Goal: Entertainment & Leisure: Consume media (video, audio)

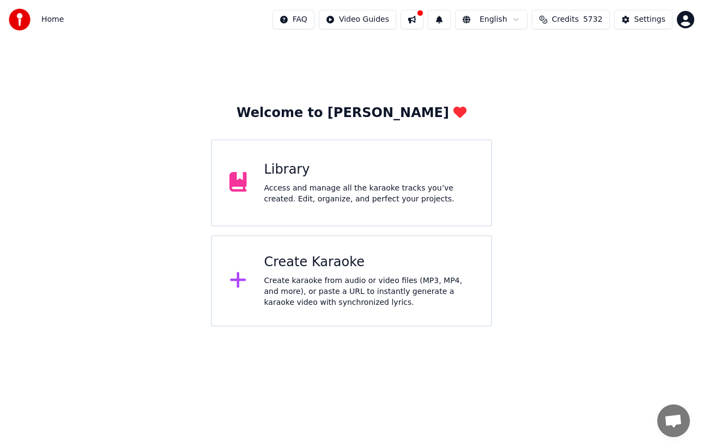
click at [295, 184] on div "Access and manage all the karaoke tracks you’ve created. Edit, organize, and pe…" at bounding box center [369, 194] width 210 height 22
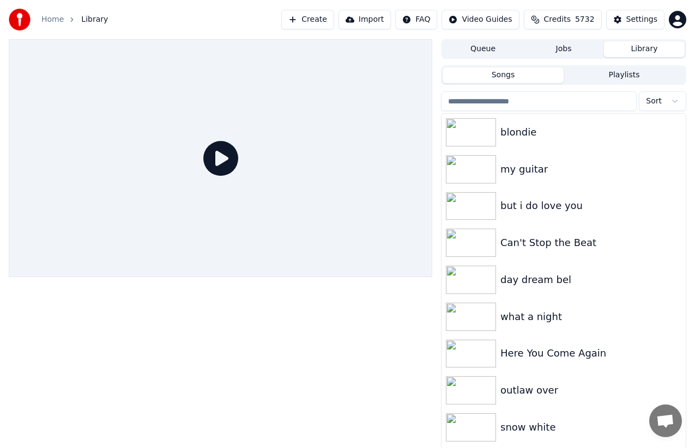
click at [501, 48] on button "Queue" at bounding box center [482, 49] width 81 height 16
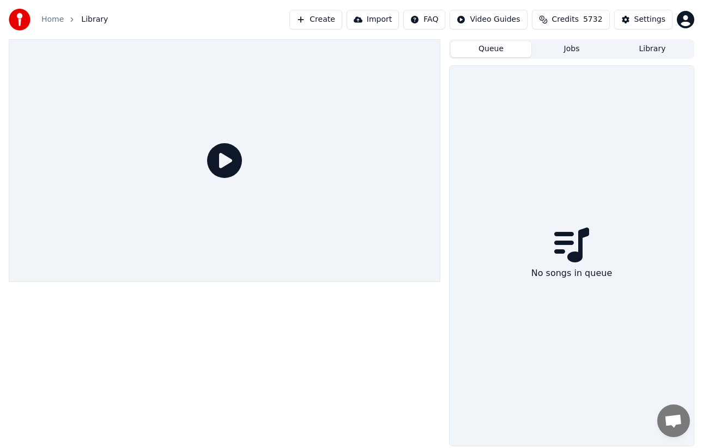
click at [558, 56] on button "Jobs" at bounding box center [571, 49] width 81 height 16
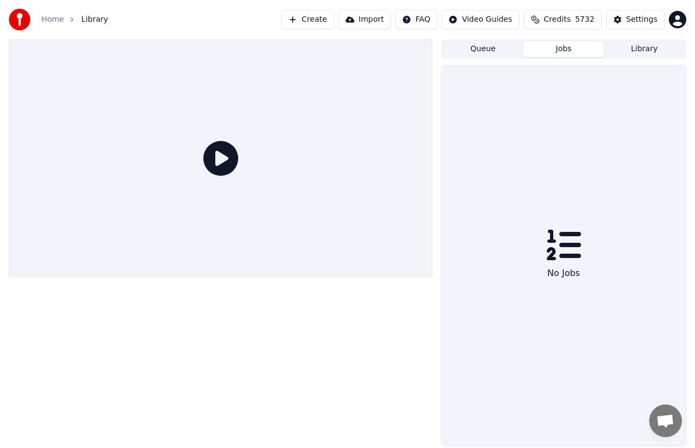
click at [669, 50] on button "Library" at bounding box center [644, 49] width 81 height 16
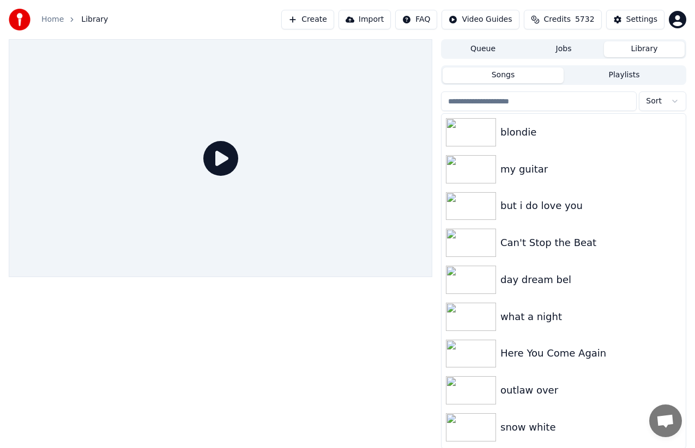
click at [565, 414] on div "snow white" at bounding box center [563, 427] width 244 height 37
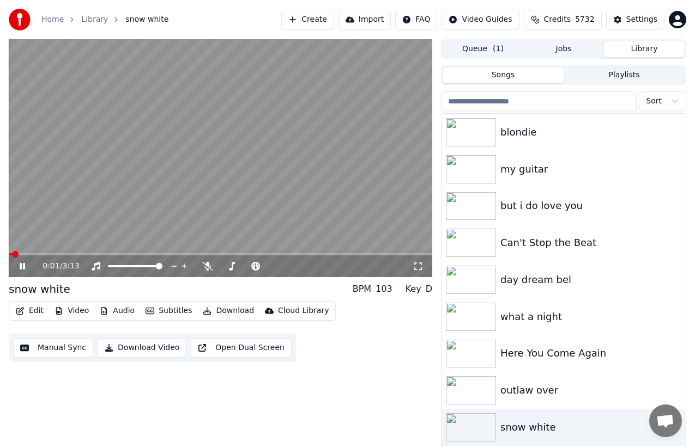
click at [20, 265] on icon at bounding box center [22, 266] width 5 height 7
